Goal: Navigation & Orientation: Find specific page/section

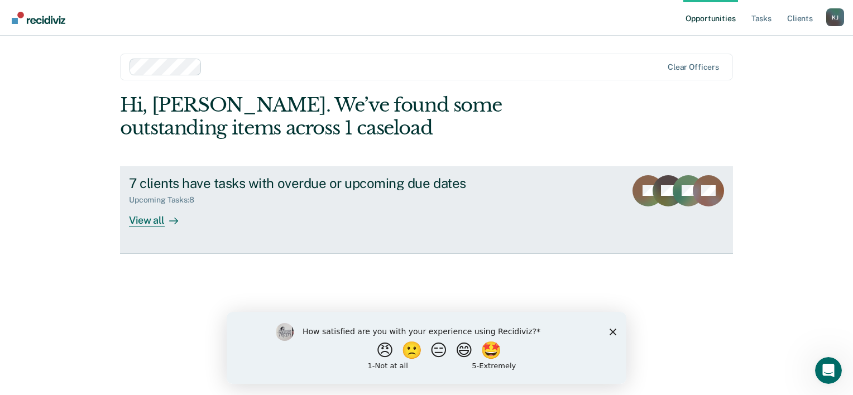
click at [146, 222] on div "View all" at bounding box center [160, 216] width 63 height 22
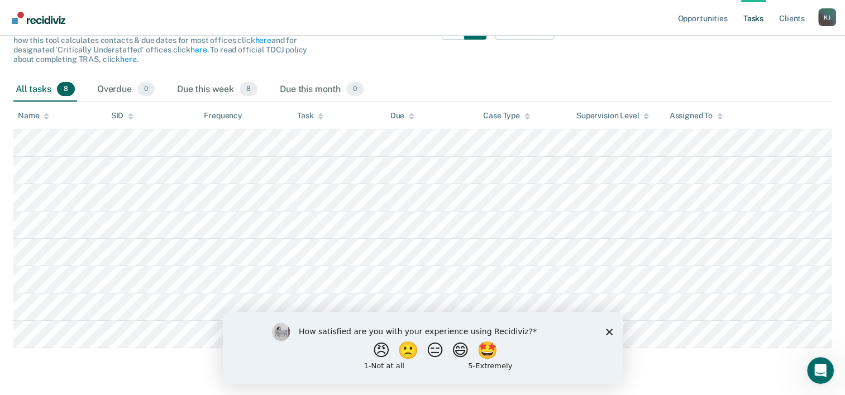
scroll to position [136, 0]
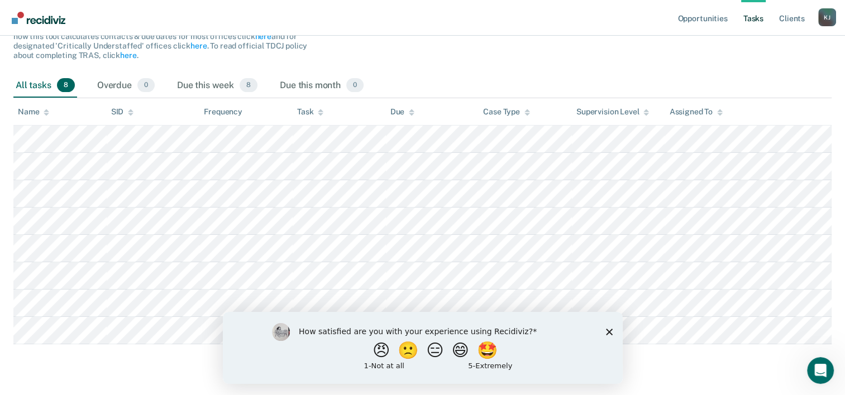
click at [608, 337] on div "How satisfied are you with your experience using Recidiviz? 😠 🙁 😑 😄 🤩 1 - Not a…" at bounding box center [422, 347] width 400 height 72
click at [609, 328] on icon "Close survey" at bounding box center [608, 331] width 7 height 7
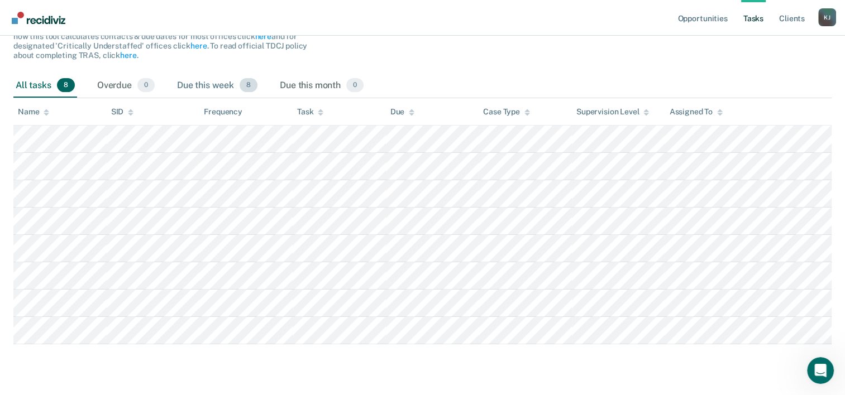
drag, startPoint x: 847, startPoint y: 184, endPoint x: 208, endPoint y: 83, distance: 647.6
click at [208, 83] on div "Due this week 8" at bounding box center [217, 86] width 85 height 25
click at [791, 22] on link "Client s" at bounding box center [791, 18] width 30 height 36
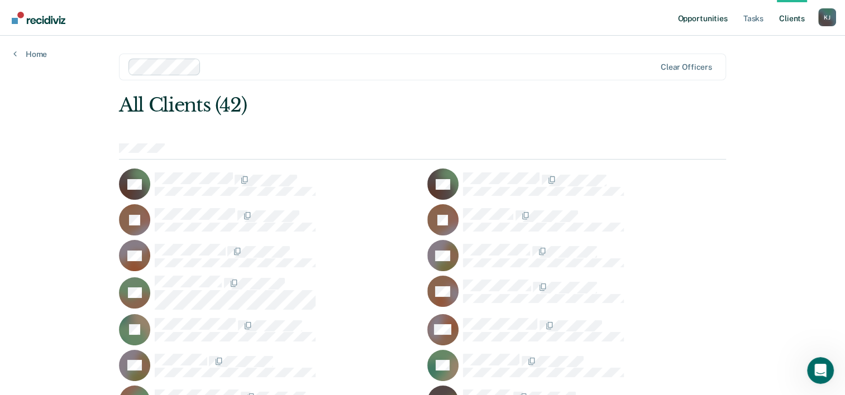
click at [709, 18] on link "Opportunities" at bounding box center [702, 18] width 54 height 36
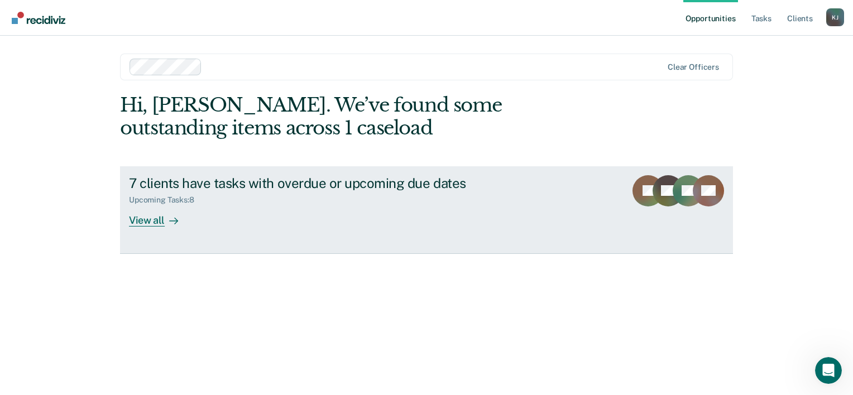
click at [160, 220] on div "View all" at bounding box center [160, 216] width 63 height 22
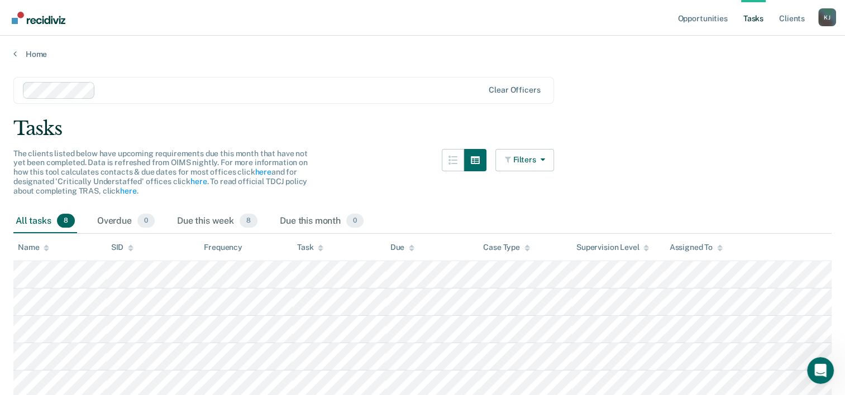
click at [827, 18] on div "K J" at bounding box center [827, 17] width 18 height 18
click at [751, 45] on link "Profile" at bounding box center [782, 45] width 90 height 9
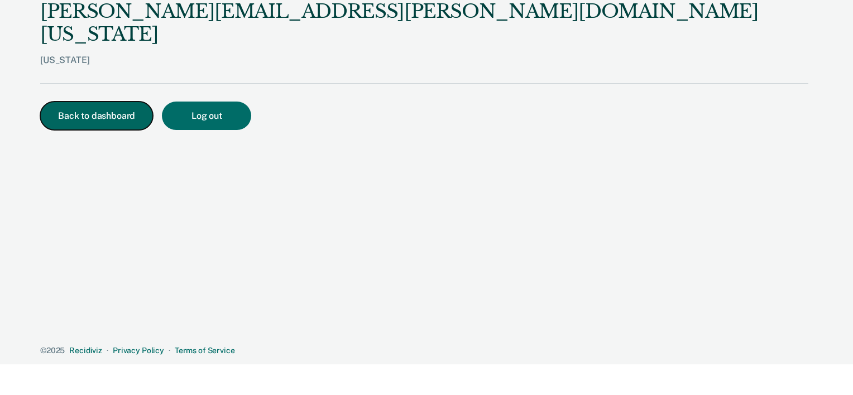
click at [107, 102] on button "Back to dashboard" at bounding box center [96, 116] width 113 height 28
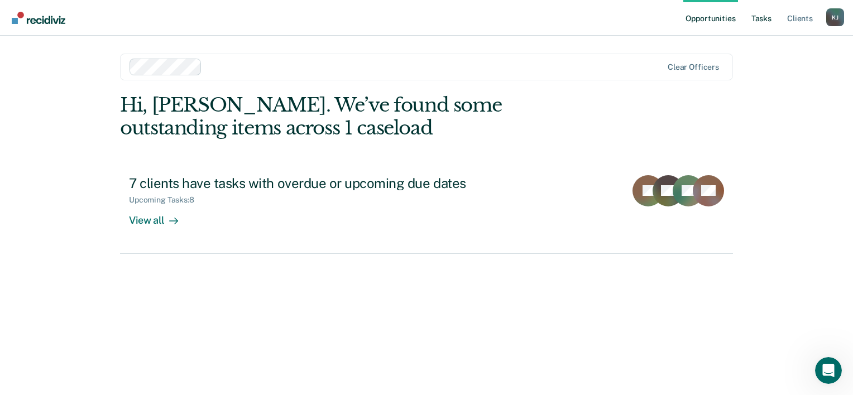
click at [766, 23] on link "Tasks" at bounding box center [761, 18] width 25 height 36
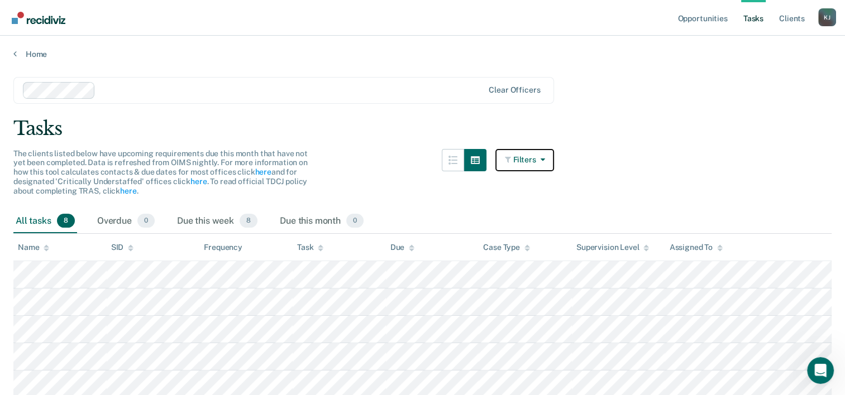
click at [543, 160] on icon "button" at bounding box center [539, 160] width 9 height 8
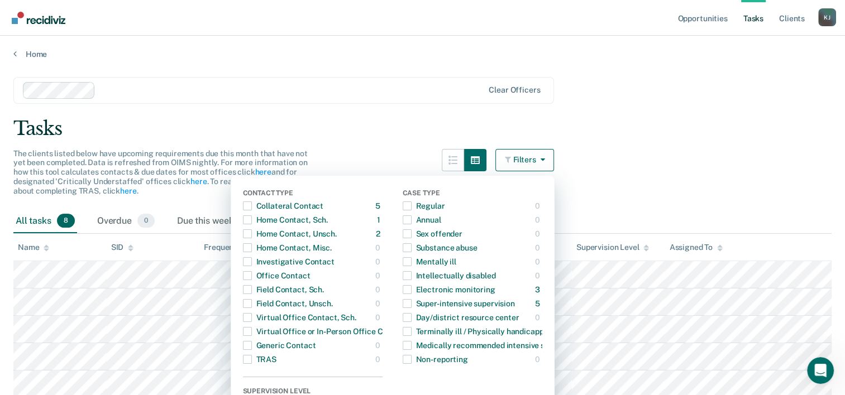
click at [664, 172] on main "Clear officers Tasks The clients listed below have upcoming requirements due th…" at bounding box center [422, 290] width 845 height 462
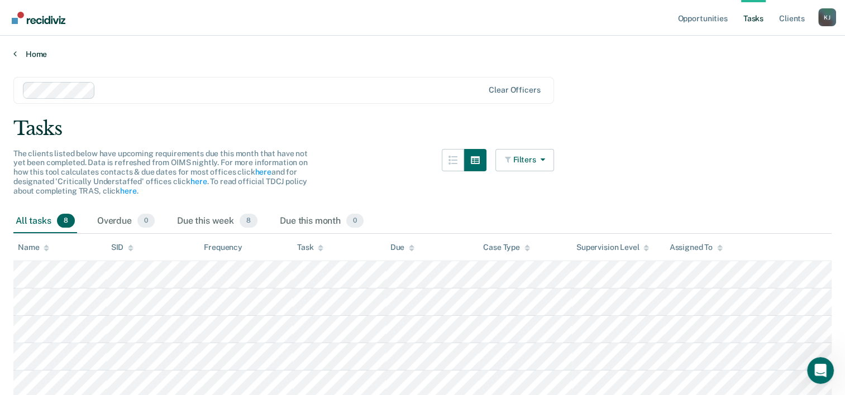
click at [26, 49] on link "Home" at bounding box center [422, 54] width 818 height 10
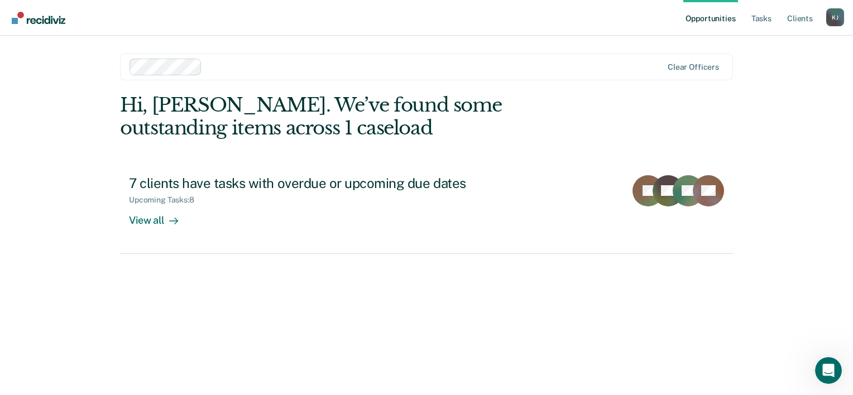
click at [39, 16] on img "Go to Recidiviz Home" at bounding box center [39, 18] width 54 height 12
click at [713, 20] on link "Opportunities" at bounding box center [710, 18] width 54 height 36
click at [662, 63] on div at bounding box center [434, 66] width 455 height 13
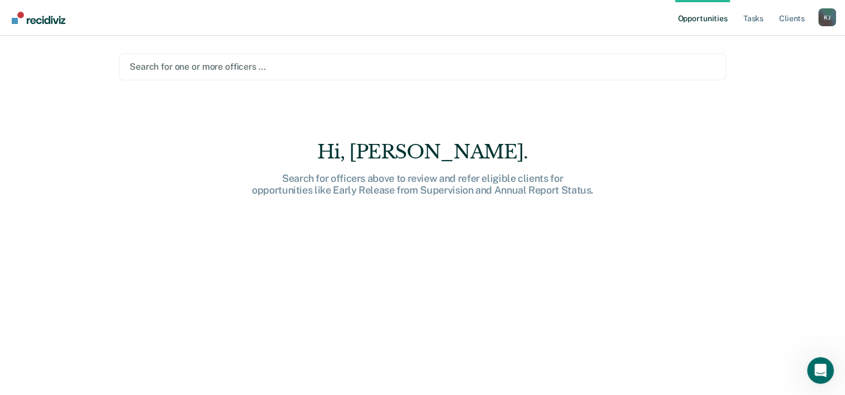
click at [46, 23] on img "Go to Recidiviz Home" at bounding box center [39, 18] width 54 height 12
click at [754, 16] on link "Tasks" at bounding box center [753, 18] width 25 height 36
